Goal: Task Accomplishment & Management: Manage account settings

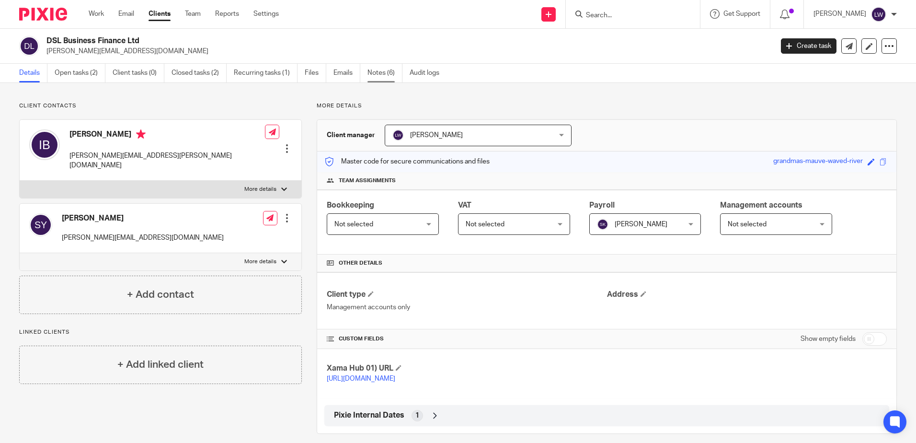
click at [380, 70] on link "Notes (6)" at bounding box center [384, 73] width 35 height 19
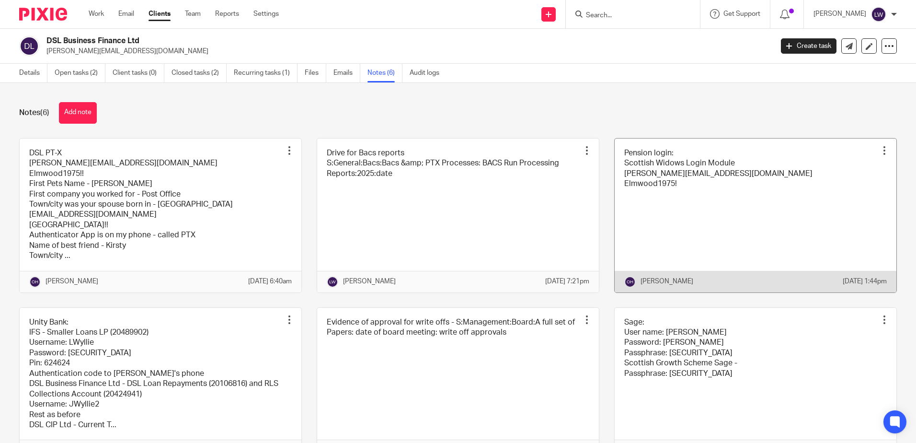
click at [696, 199] on link at bounding box center [756, 215] width 282 height 154
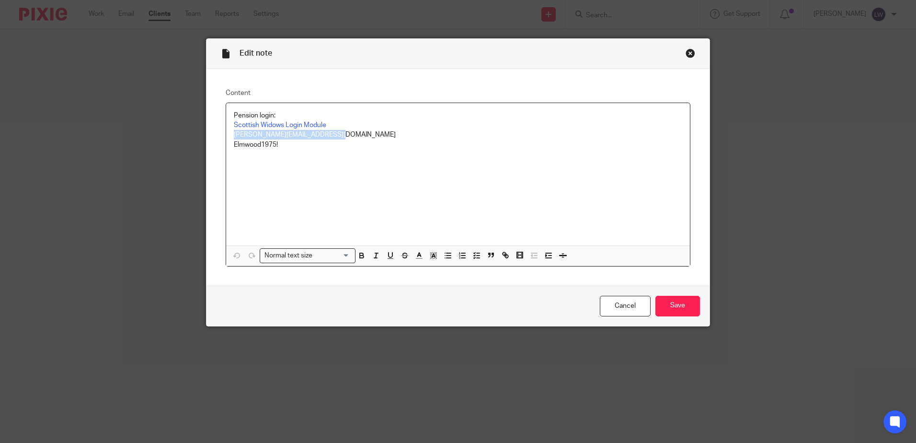
drag, startPoint x: 229, startPoint y: 133, endPoint x: 344, endPoint y: 136, distance: 115.0
click at [344, 136] on div "Pension login: Scottish Widows Login Module olivia@arranaccountants.co.uk Elmwo…" at bounding box center [458, 174] width 464 height 142
copy p "olivia@arranaccountants.co.uk"
drag, startPoint x: 231, startPoint y: 144, endPoint x: 283, endPoint y: 145, distance: 51.8
click at [283, 145] on p "Elmwood1975!" at bounding box center [458, 145] width 448 height 10
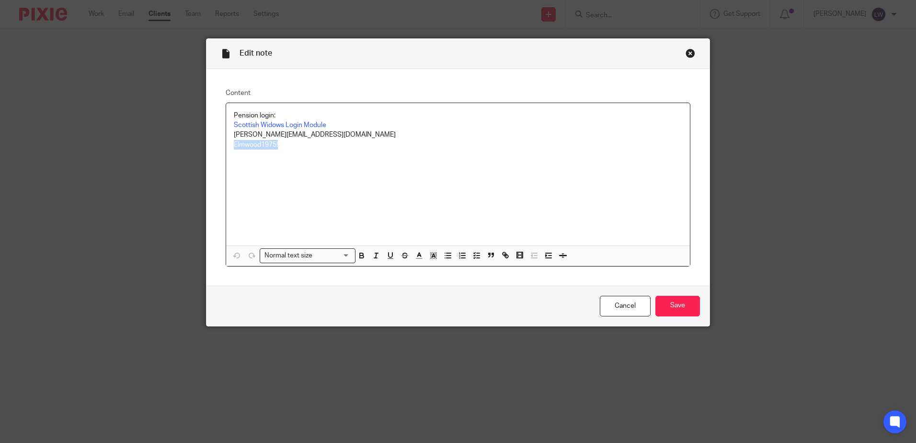
copy p "Elmwood1975!"
click at [324, 155] on div "Pension login: Scottish Widows Login Module olivia@arranaccountants.co.uk Elmwo…" at bounding box center [458, 174] width 464 height 142
drag, startPoint x: 679, startPoint y: 303, endPoint x: 66, endPoint y: 228, distance: 617.7
click at [679, 304] on input "Save" at bounding box center [677, 306] width 45 height 21
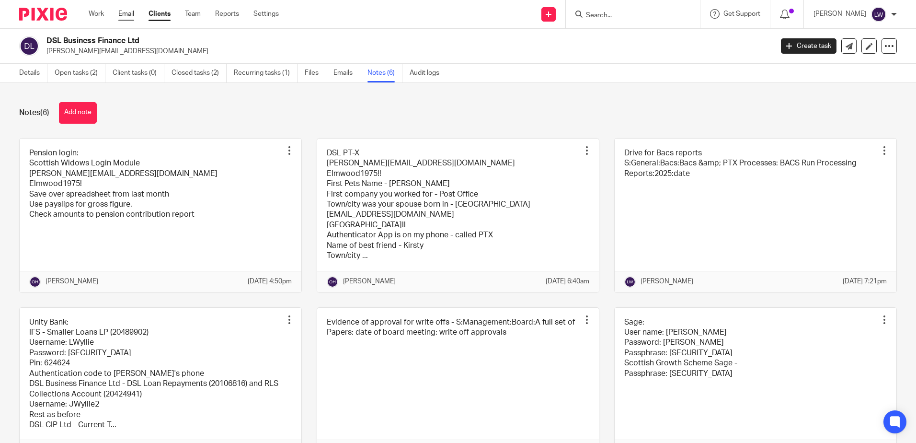
click at [120, 13] on link "Email" at bounding box center [126, 14] width 16 height 10
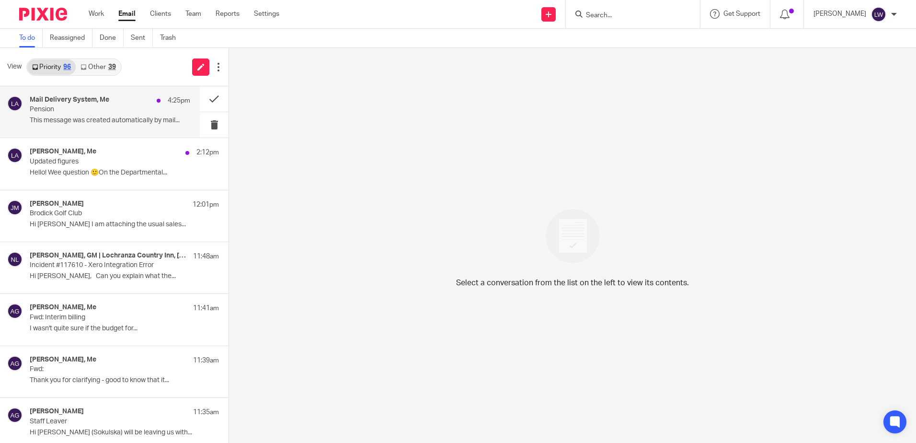
click at [95, 117] on p "This message was created automatically by mail..." at bounding box center [110, 120] width 160 height 8
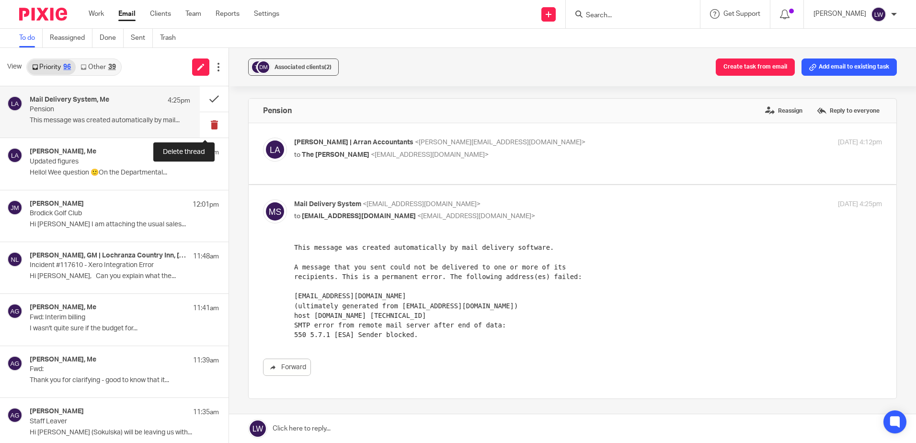
click at [206, 127] on button at bounding box center [214, 124] width 29 height 25
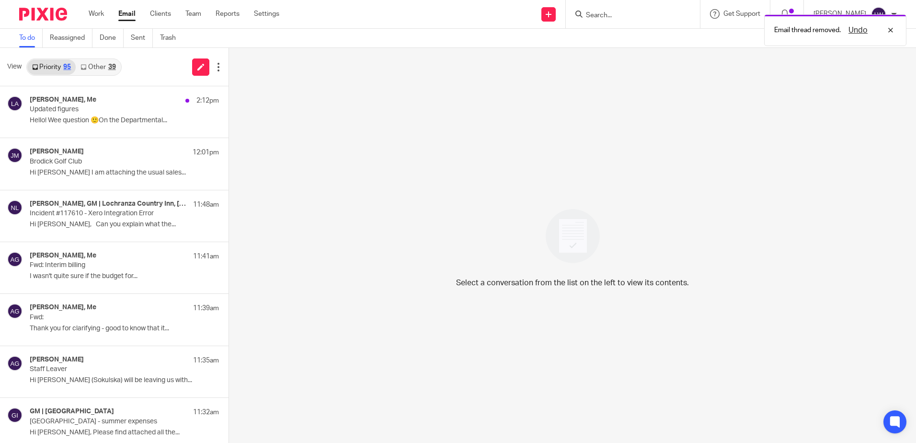
click at [104, 58] on div "Priority 95 Other 39" at bounding box center [73, 66] width 95 height 17
click at [92, 67] on link "Other 39" at bounding box center [98, 66] width 45 height 15
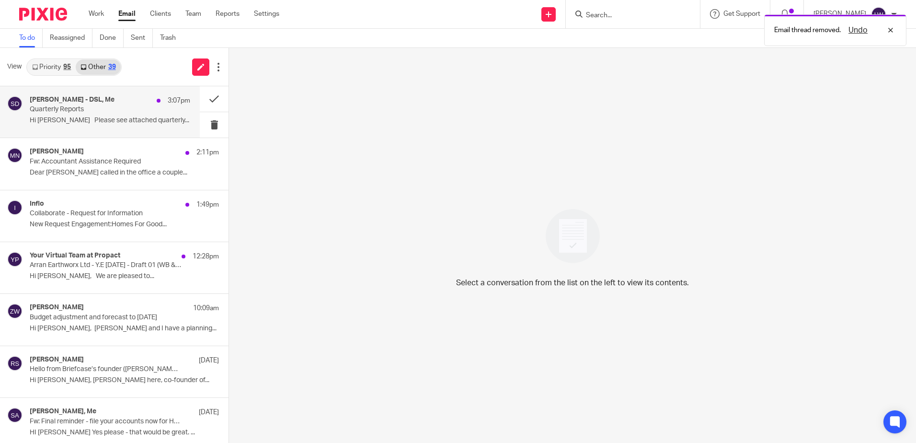
click at [51, 108] on p "Quarterly Reports" at bounding box center [94, 109] width 128 height 8
